Goal: Information Seeking & Learning: Learn about a topic

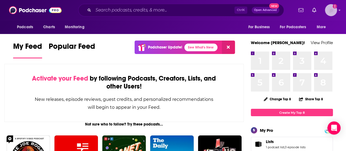
click at [337, 10] on img "Logged in as juliannem" at bounding box center [331, 10] width 12 height 12
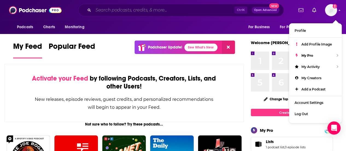
click at [203, 13] on input "Search podcasts, credits, & more..." at bounding box center [163, 10] width 141 height 9
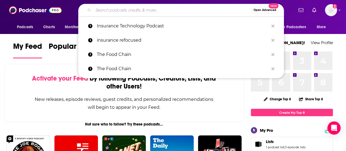
type input "i"
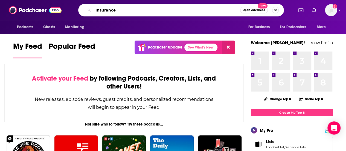
type input "Insurance"
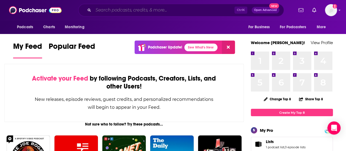
click at [136, 8] on input "Search podcasts, credits, & more..." at bounding box center [163, 10] width 141 height 9
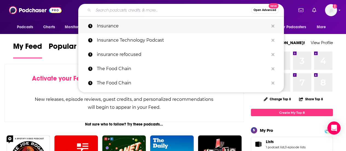
click at [135, 26] on p "Insurance" at bounding box center [183, 26] width 172 height 14
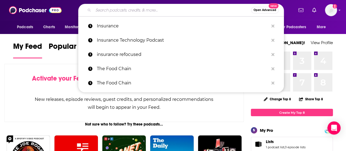
type input "Insurance"
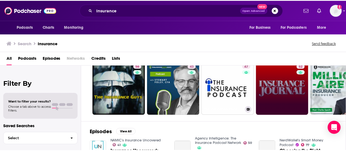
scroll to position [55, 0]
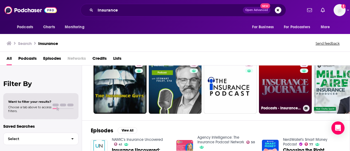
click at [295, 87] on link "52 Podcasts - Insurance Journal" at bounding box center [285, 86] width 53 height 53
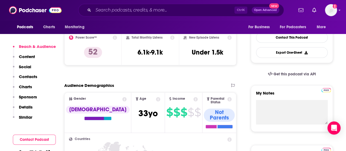
click at [28, 77] on p "Contacts" at bounding box center [28, 76] width 18 height 5
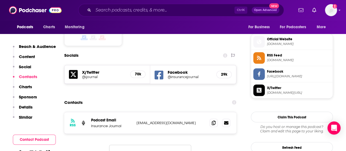
scroll to position [432, 0]
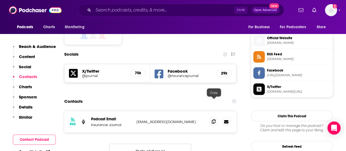
click at [216, 117] on span at bounding box center [214, 121] width 8 height 8
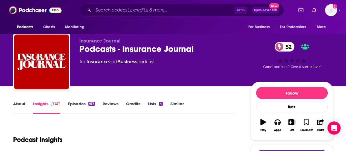
scroll to position [0, 0]
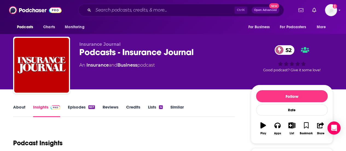
click at [75, 105] on link "Episodes 657" at bounding box center [81, 110] width 27 height 13
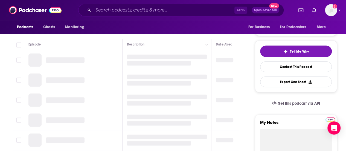
scroll to position [55, 0]
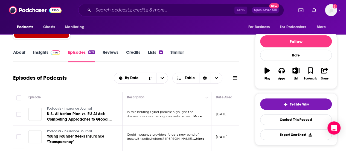
click at [61, 113] on span "U.S. AI Action Plan vs. EU AI Act: Competing Approaches to Global Leadership" at bounding box center [79, 119] width 65 height 16
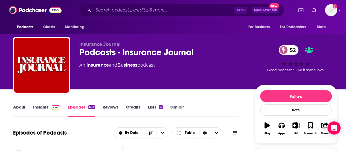
click at [128, 5] on div "Ctrl K Open Advanced New" at bounding box center [181, 10] width 206 height 13
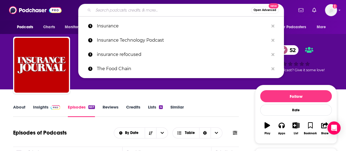
click at [131, 9] on input "Search podcasts, credits, & more..." at bounding box center [172, 10] width 158 height 9
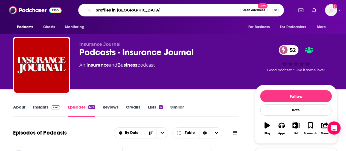
type input "profiles in risk"
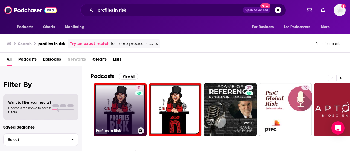
click at [119, 109] on link "51 Profiles in Risk" at bounding box center [120, 109] width 53 height 53
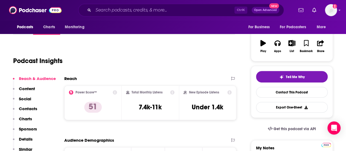
click at [30, 108] on p "Contacts" at bounding box center [28, 108] width 18 height 5
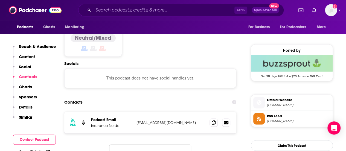
scroll to position [421, 0]
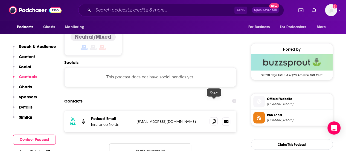
click at [213, 119] on icon at bounding box center [214, 121] width 4 height 4
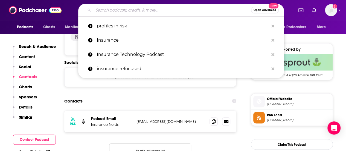
click at [155, 11] on input "Search podcasts, credits, & more..." at bounding box center [172, 10] width 158 height 9
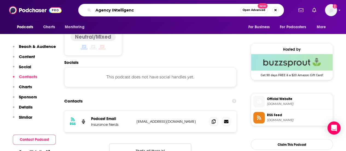
type input "Agency INtelligence"
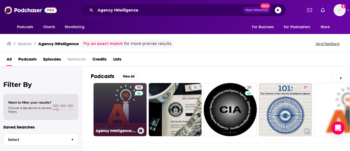
click at [120, 106] on link "50 Agency Intelligence: The Insurance Podcast Network" at bounding box center [120, 109] width 53 height 53
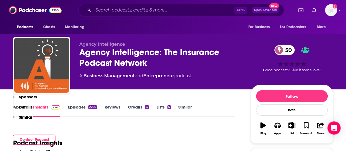
click at [28, 77] on p "Contacts" at bounding box center [28, 76] width 18 height 5
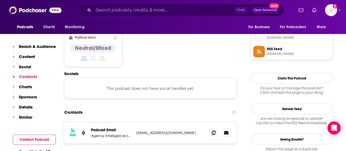
scroll to position [440, 0]
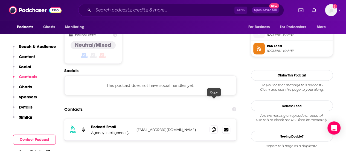
click at [213, 127] on icon at bounding box center [214, 129] width 4 height 4
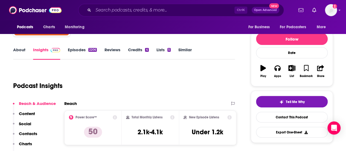
scroll to position [0, 0]
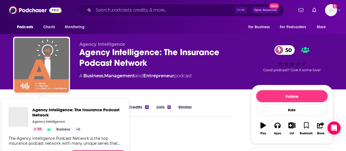
click at [40, 52] on img "Agency Intelligence: The Insurance Podcast Network" at bounding box center [41, 65] width 55 height 55
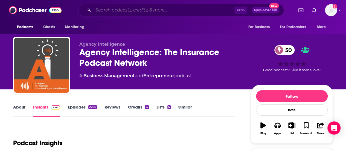
click at [109, 10] on input "Search podcasts, credits, & more..." at bounding box center [163, 10] width 141 height 9
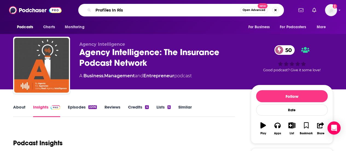
type input "Profiles In Risk"
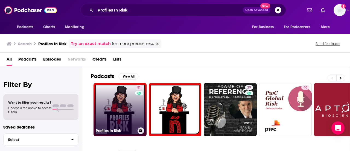
click at [121, 100] on link "51 Profiles in Risk" at bounding box center [120, 109] width 53 height 53
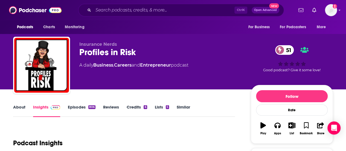
click at [18, 111] on link "About" at bounding box center [19, 110] width 12 height 13
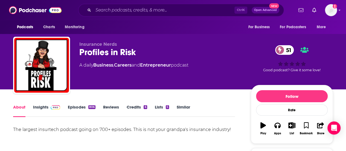
scroll to position [27, 0]
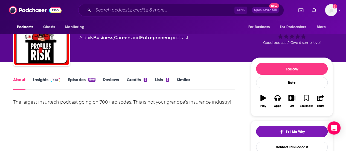
click at [72, 103] on div "The largest insurtech podcast going on 700+ episodes. This is not your grandpa'…" at bounding box center [124, 102] width 222 height 8
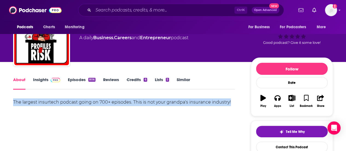
click at [72, 103] on div "The largest insurtech podcast going on 700+ episodes. This is not your grandpa'…" at bounding box center [124, 102] width 222 height 8
copy div "The largest insurtech podcast going on 700+ episodes. This is not your grandpa'…"
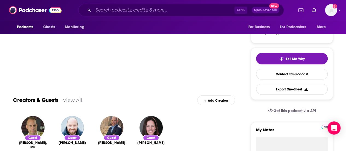
scroll to position [55, 0]
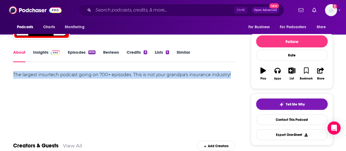
click at [43, 54] on link "Insights" at bounding box center [46, 56] width 27 height 13
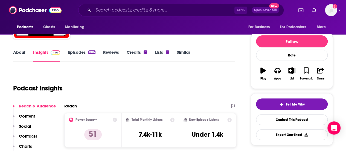
scroll to position [109, 0]
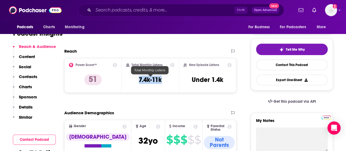
drag, startPoint x: 138, startPoint y: 80, endPoint x: 166, endPoint y: 79, distance: 28.5
click at [166, 79] on div "Total Monthly Listens 7.4k-11k" at bounding box center [150, 75] width 49 height 25
copy h3 "7.4k-11k"
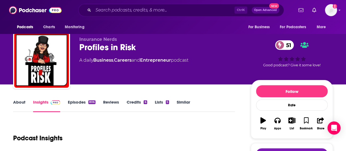
scroll to position [0, 0]
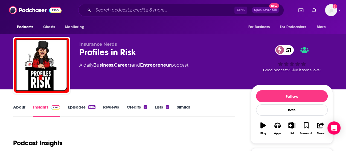
click at [19, 106] on link "About" at bounding box center [19, 110] width 12 height 13
